Goal: Task Accomplishment & Management: Use online tool/utility

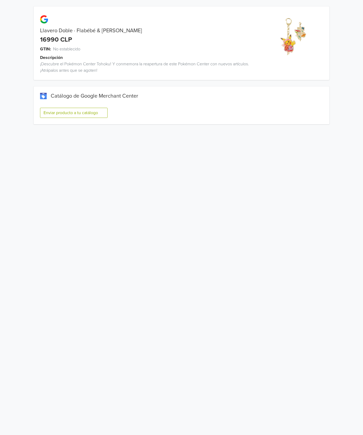
click at [89, 114] on button "Enviar producto a tu catálogo" at bounding box center [73, 113] width 67 height 10
click at [96, 114] on button "Enviar producto a tu catálogo" at bounding box center [73, 113] width 67 height 10
click at [97, 109] on button "Enviar producto a tu catálogo" at bounding box center [73, 113] width 67 height 10
click at [97, 117] on button "Enviar producto a tu catálogo" at bounding box center [73, 113] width 67 height 10
